Goal: Task Accomplishment & Management: Use online tool/utility

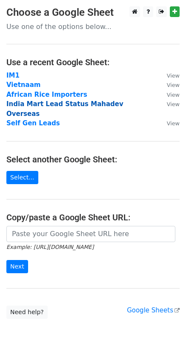
click at [24, 103] on strong "India Mart Lead Status Mahadev Overseas" at bounding box center [64, 108] width 117 height 17
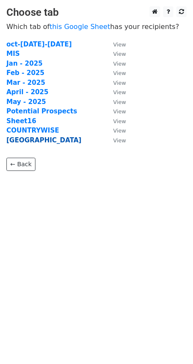
click at [26, 139] on strong "Indonesia" at bounding box center [43, 140] width 75 height 8
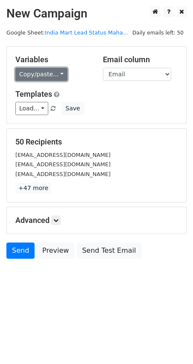
click at [56, 72] on link "Copy/paste..." at bounding box center [41, 74] width 52 height 13
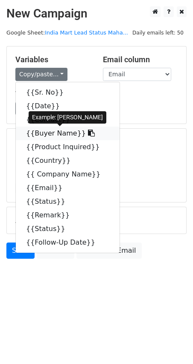
click at [47, 132] on link "{{Buyer Name}}" at bounding box center [68, 134] width 104 height 14
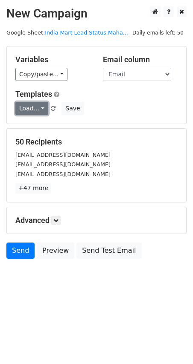
click at [34, 109] on link "Load..." at bounding box center [31, 108] width 33 height 13
click at [35, 126] on link "INDIA MART" at bounding box center [49, 128] width 67 height 14
